Goal: Navigation & Orientation: Understand site structure

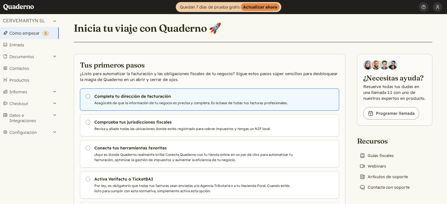
click at [142, 101] on p "Asegúrate de que la información de tu negocio es precisa y completa. Es la base…" at bounding box center [194, 103] width 200 height 5
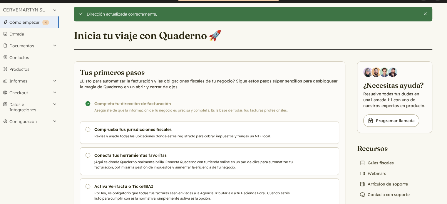
scroll to position [29, 0]
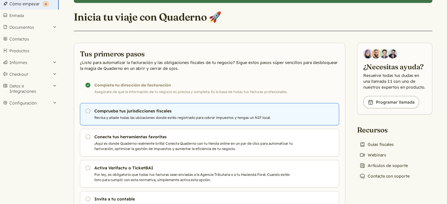
click at [178, 119] on p "Revisa y añade todas las ubicaciones donde estés registrado para cobrar impuest…" at bounding box center [194, 117] width 200 height 5
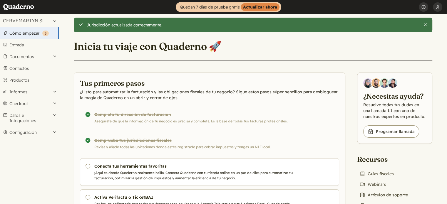
click at [154, 116] on div "¡Completado! Completa tu dirección de facturación Asegúrate de que la informaci…" at bounding box center [209, 118] width 259 height 22
click at [44, 115] on button "Datos e Integraciones" at bounding box center [29, 118] width 59 height 17
click at [50, 160] on button "Configuración" at bounding box center [29, 160] width 59 height 12
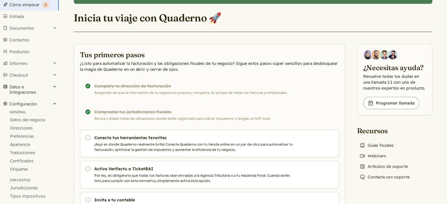
scroll to position [29, 0]
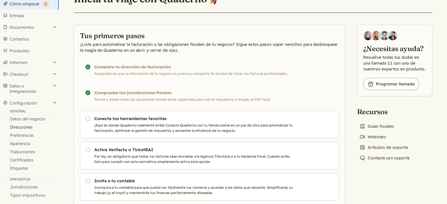
click at [28, 127] on link "Direcciones" at bounding box center [29, 127] width 59 height 8
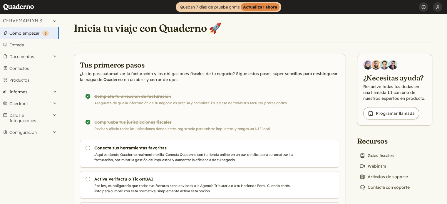
click at [42, 91] on button "Informes" at bounding box center [29, 92] width 59 height 12
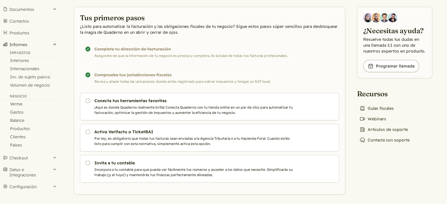
scroll to position [49, 0]
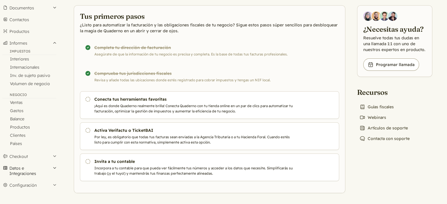
click at [53, 169] on button "Datos e Integraciones" at bounding box center [29, 171] width 59 height 17
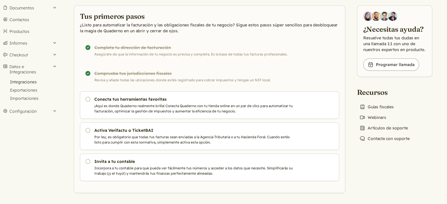
click at [30, 82] on link "Integraciones" at bounding box center [29, 82] width 59 height 8
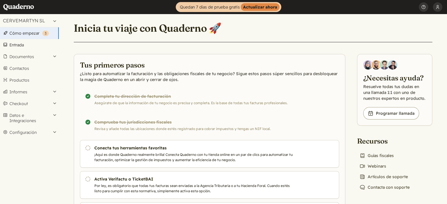
click at [23, 46] on link "Entrada" at bounding box center [29, 45] width 59 height 12
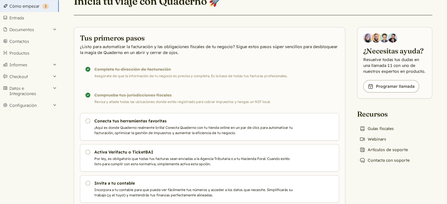
scroll to position [29, 0]
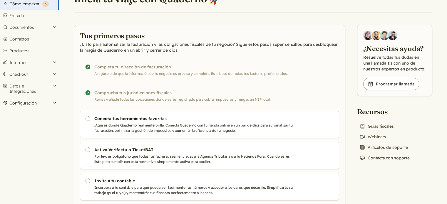
click at [21, 102] on button "Configuración" at bounding box center [29, 103] width 59 height 12
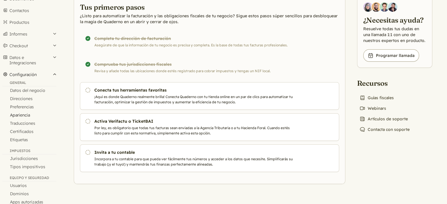
scroll to position [59, 0]
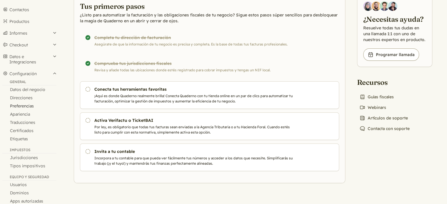
click at [21, 107] on link "Preferencias" at bounding box center [29, 106] width 59 height 8
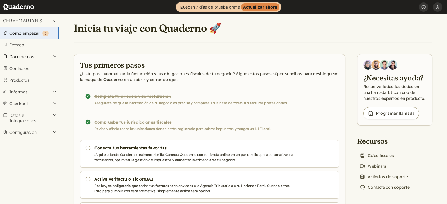
click at [40, 56] on button "Documentos" at bounding box center [29, 57] width 59 height 12
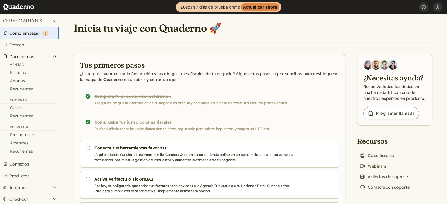
click at [40, 56] on button "Documentos" at bounding box center [29, 57] width 59 height 12
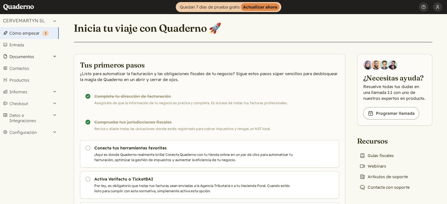
click at [40, 56] on button "Documentos" at bounding box center [29, 57] width 59 height 12
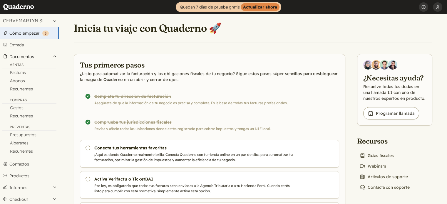
click at [40, 56] on button "Documentos" at bounding box center [29, 57] width 59 height 12
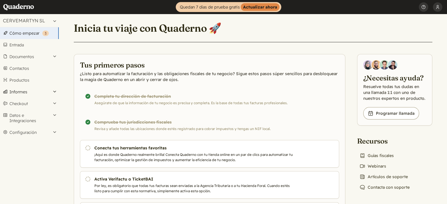
click at [41, 94] on button "Informes" at bounding box center [29, 92] width 59 height 12
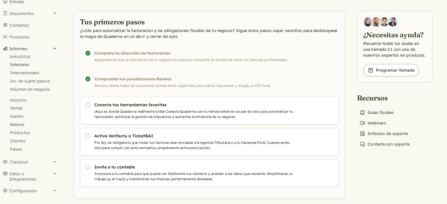
scroll to position [49, 0]
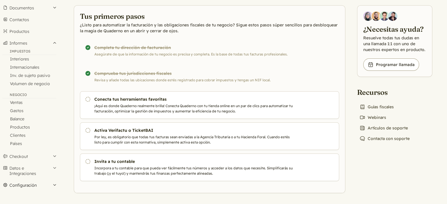
click at [39, 186] on button "Configuración" at bounding box center [29, 186] width 59 height 12
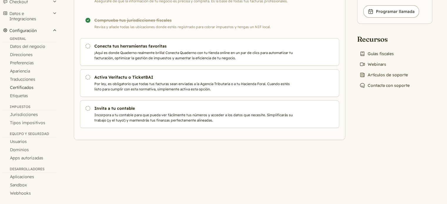
scroll to position [103, 0]
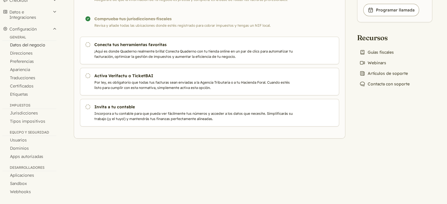
click at [29, 46] on link "Datos del negocio" at bounding box center [29, 45] width 59 height 8
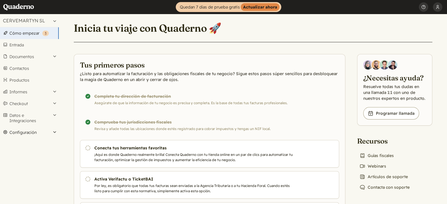
click at [29, 132] on button "Configuración" at bounding box center [29, 133] width 59 height 12
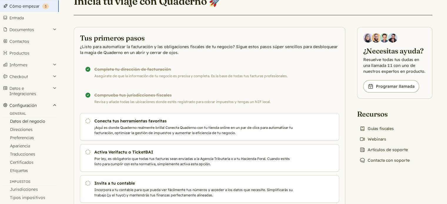
scroll to position [29, 0]
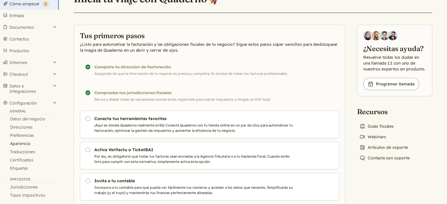
click at [26, 144] on link "Apariencia" at bounding box center [29, 144] width 59 height 8
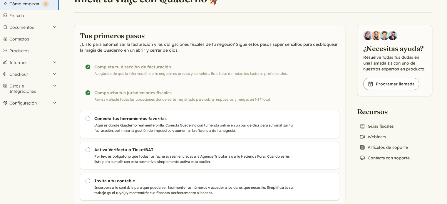
click at [50, 104] on button "Configuración" at bounding box center [29, 103] width 59 height 12
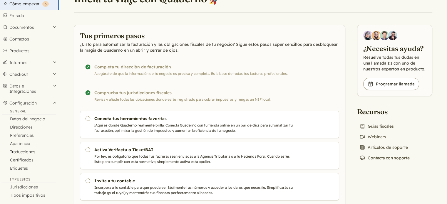
click at [30, 152] on link "Traducciones" at bounding box center [29, 152] width 59 height 8
